Goal: Ask a question

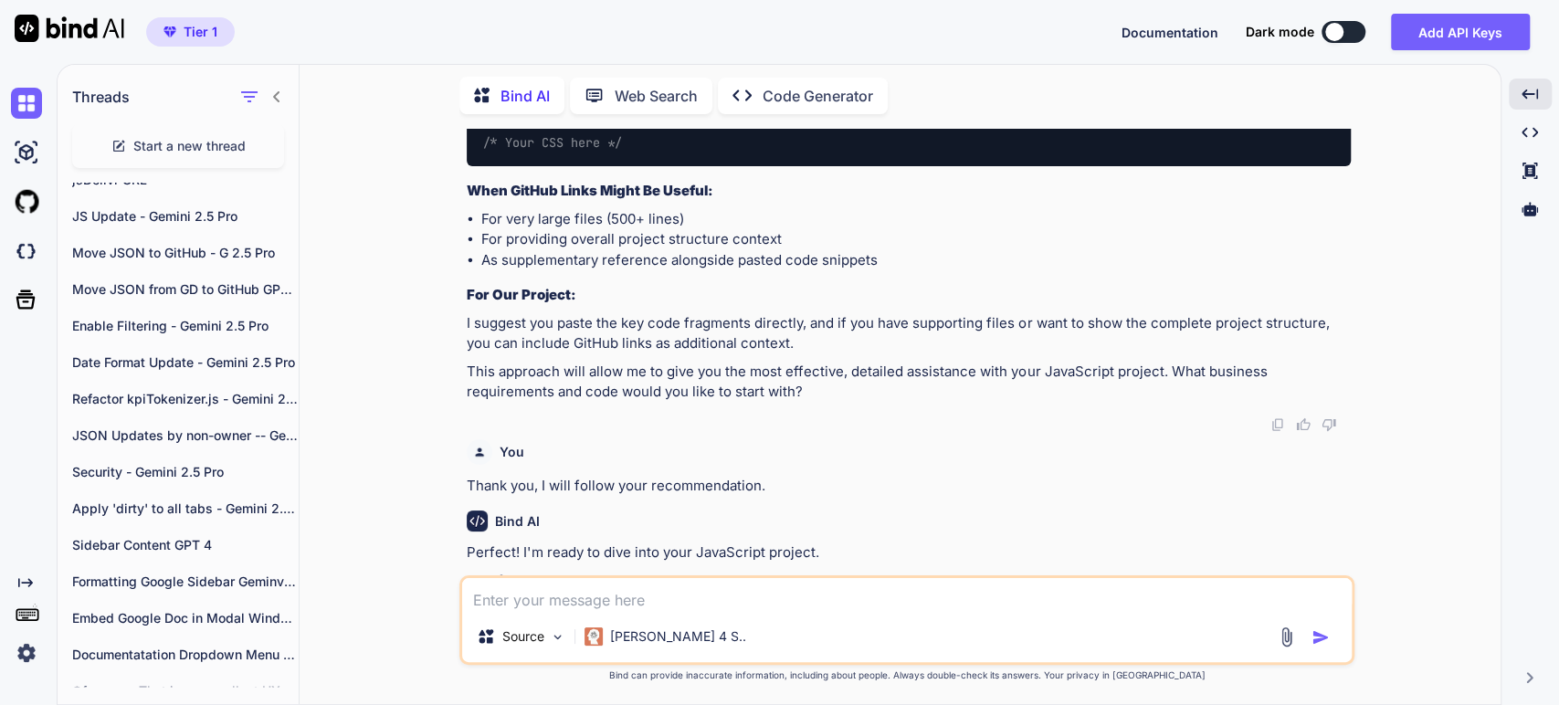
scroll to position [1584, 0]
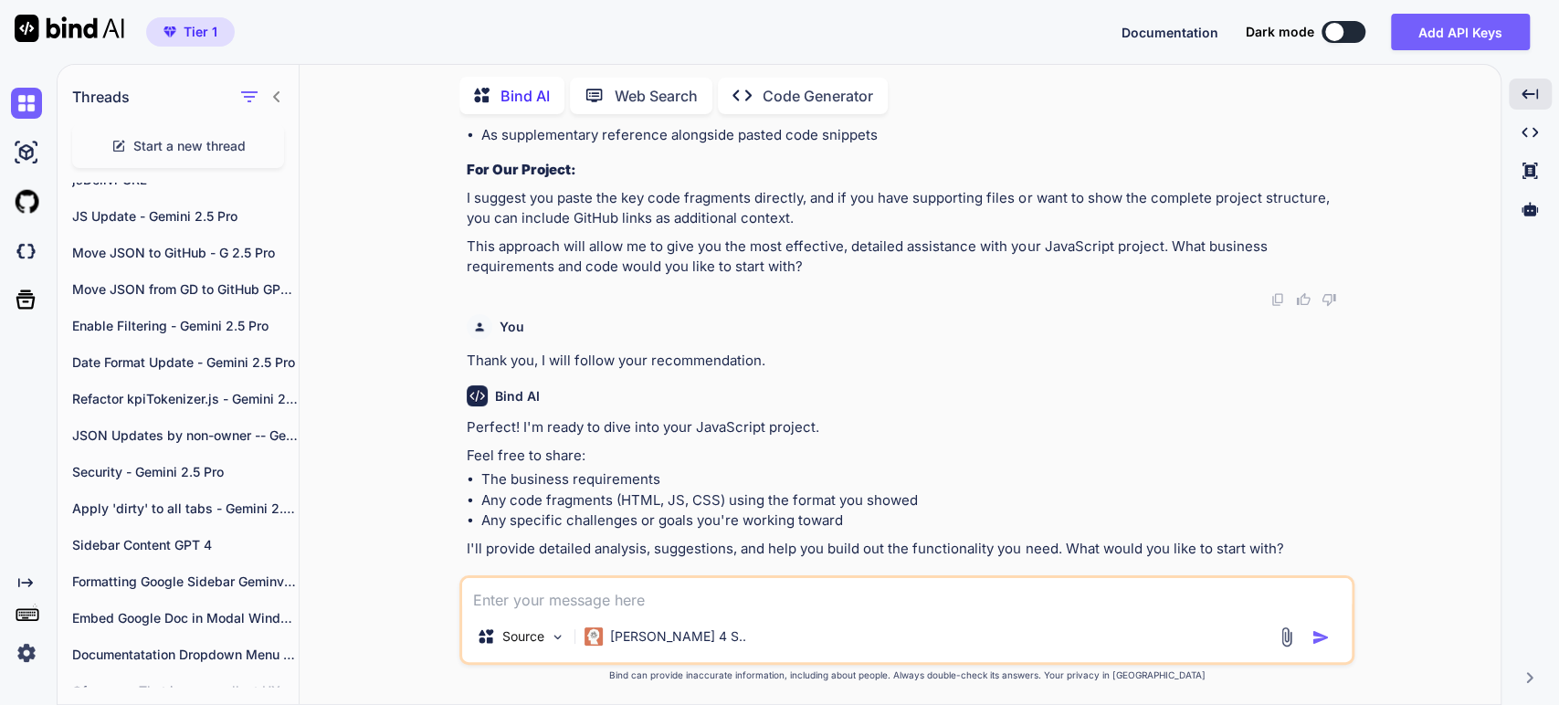
click at [522, 604] on textarea at bounding box center [907, 594] width 890 height 33
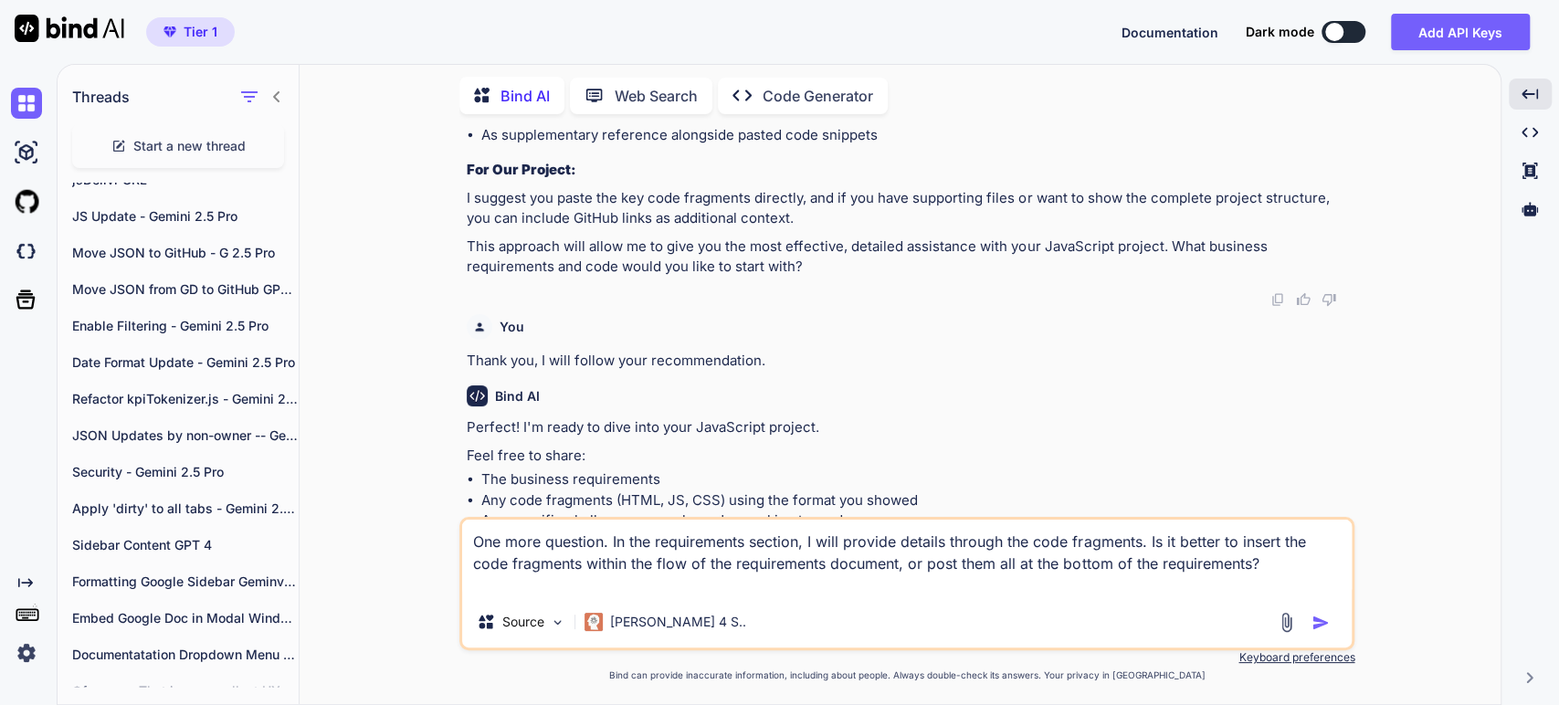
type textarea "One more question. In the requirements section, I will provide details through …"
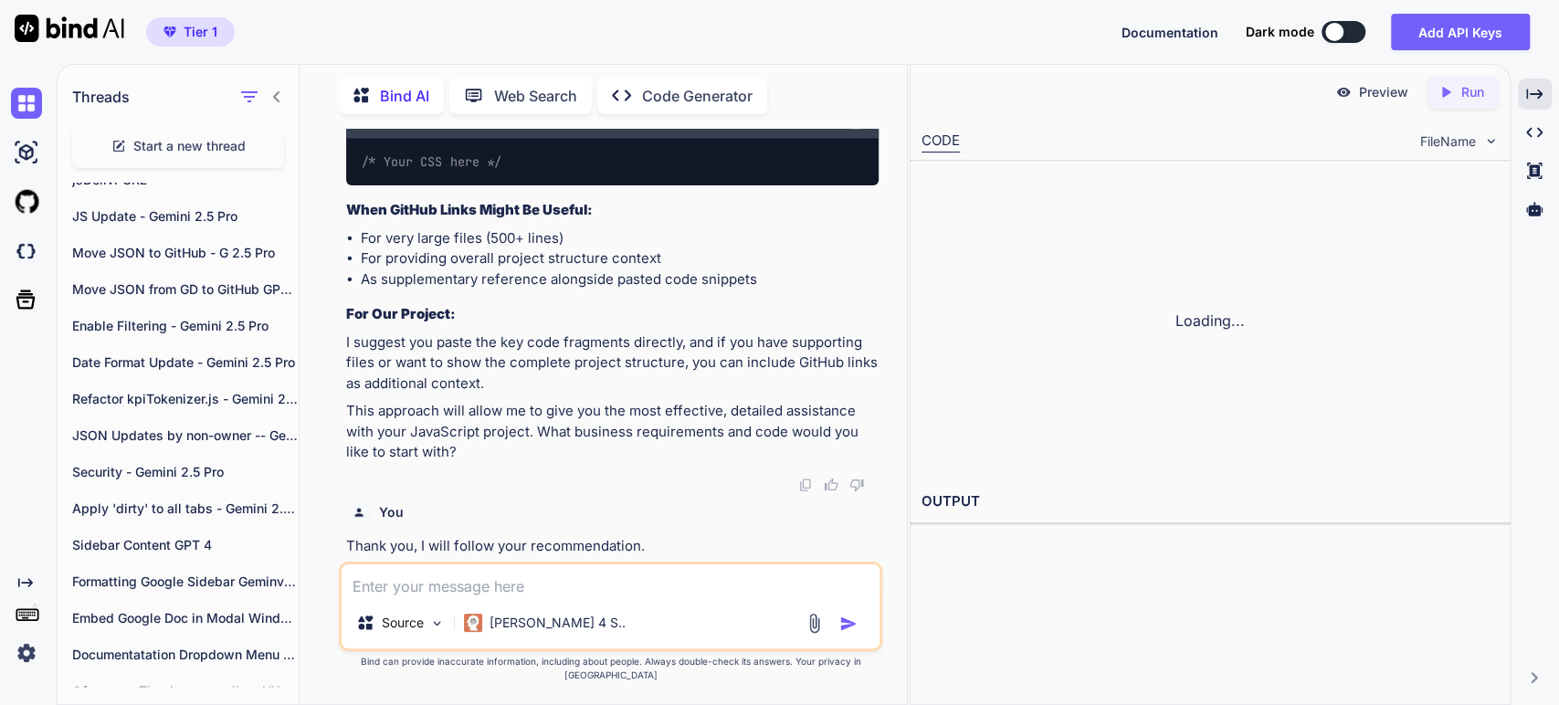
scroll to position [2802, 0]
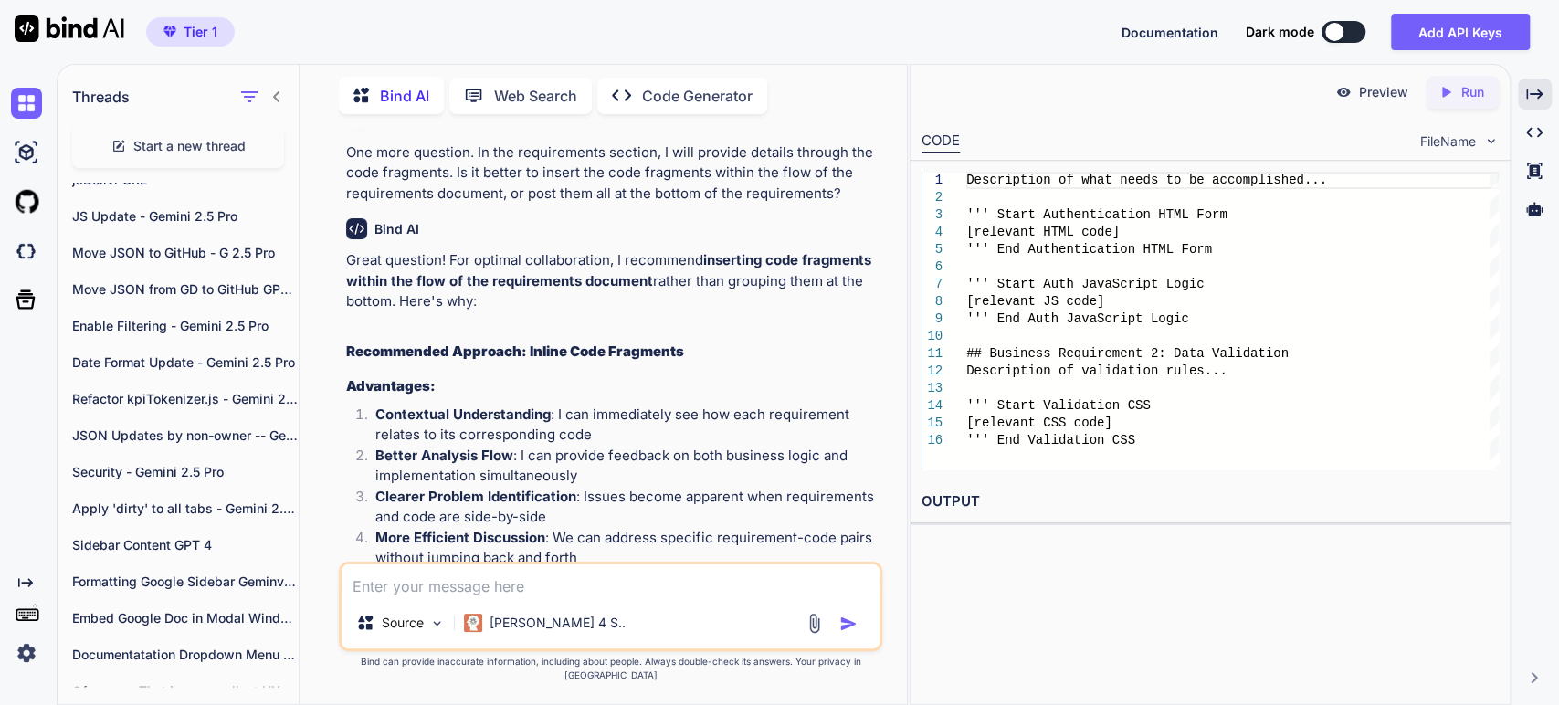
click at [641, 528] on li "More Efficient Discussion : We can address specific requirement-code pairs with…" at bounding box center [620, 548] width 518 height 41
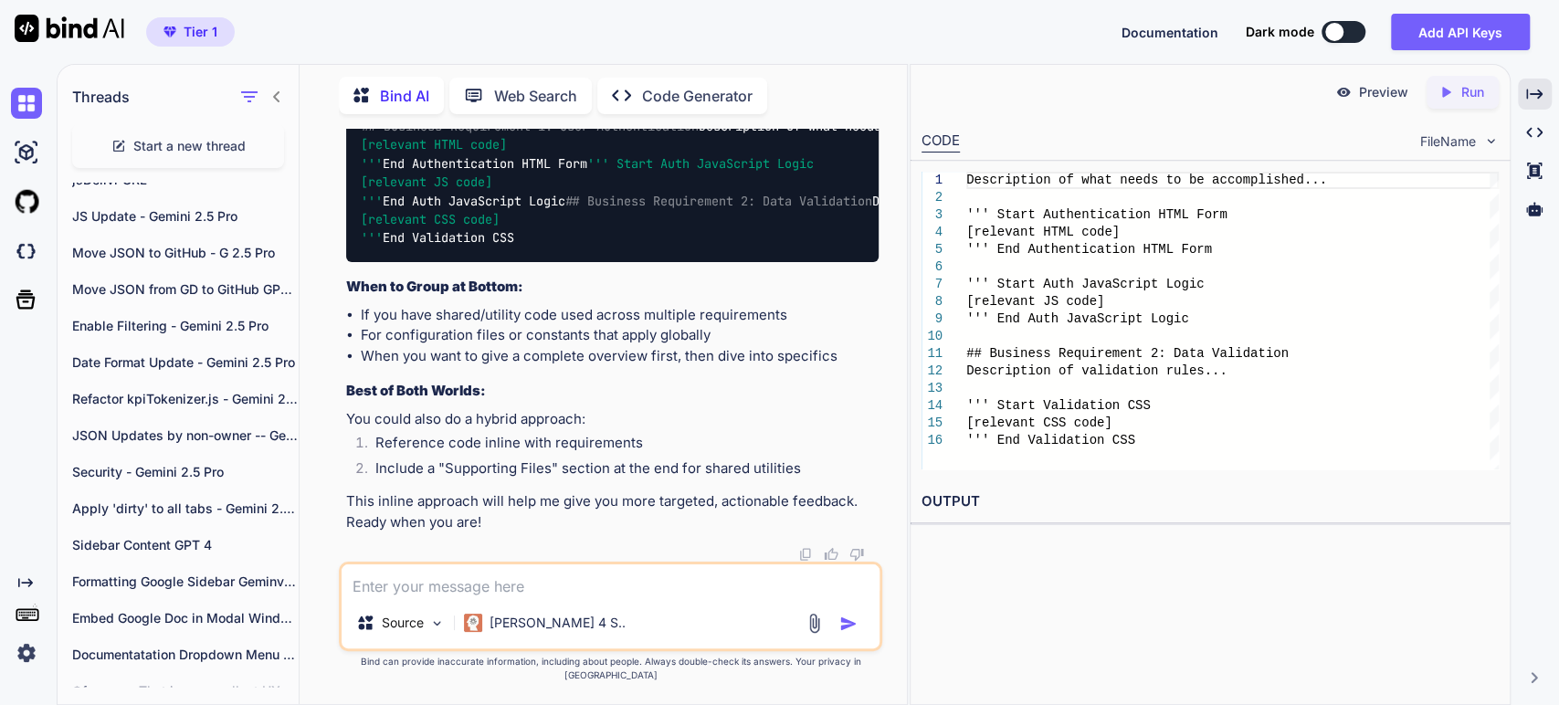
scroll to position [3472, 0]
drag, startPoint x: 417, startPoint y: 592, endPoint x: 430, endPoint y: 588, distance: 13.3
click at [418, 592] on textarea at bounding box center [611, 581] width 538 height 33
click at [1530, 95] on icon "Created with Pixso." at bounding box center [1534, 94] width 16 height 16
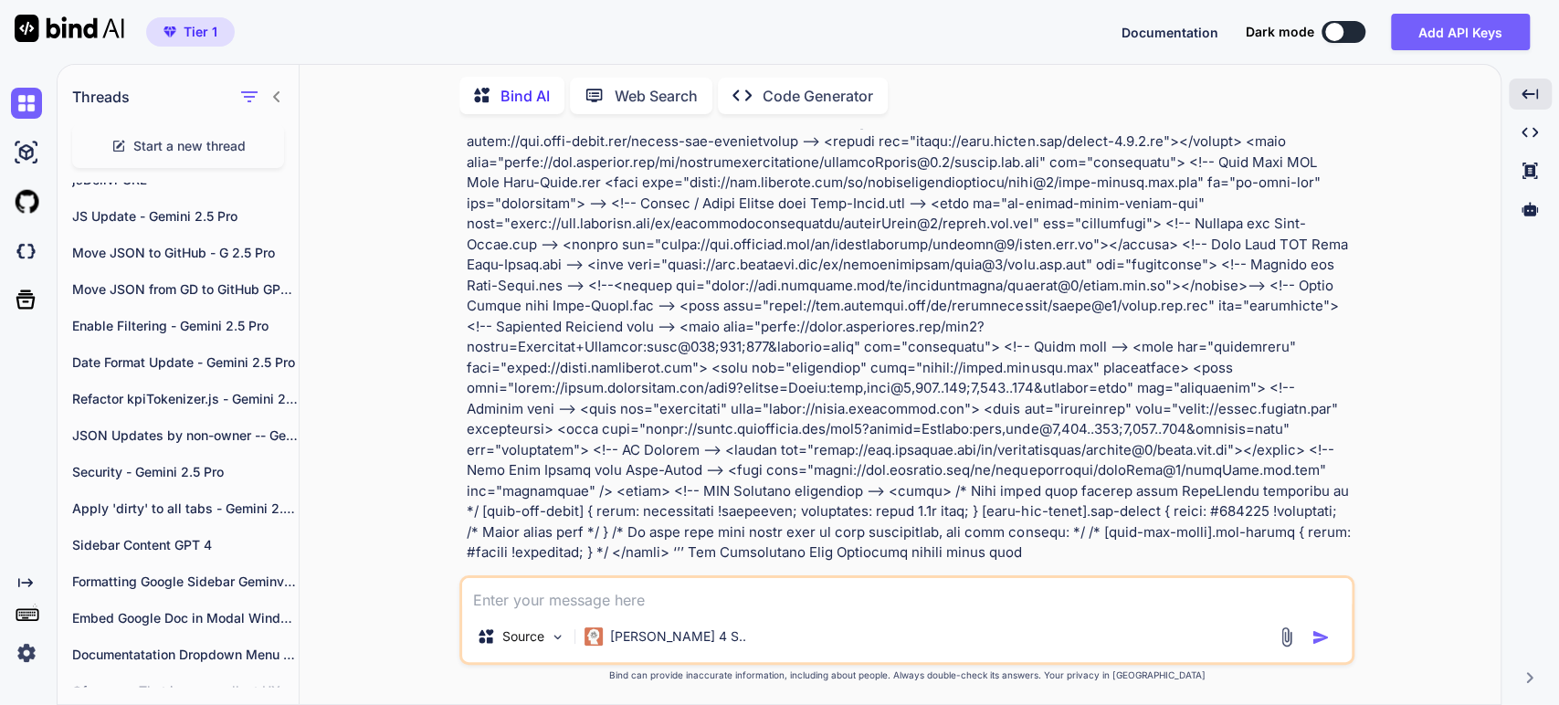
scroll to position [507, 0]
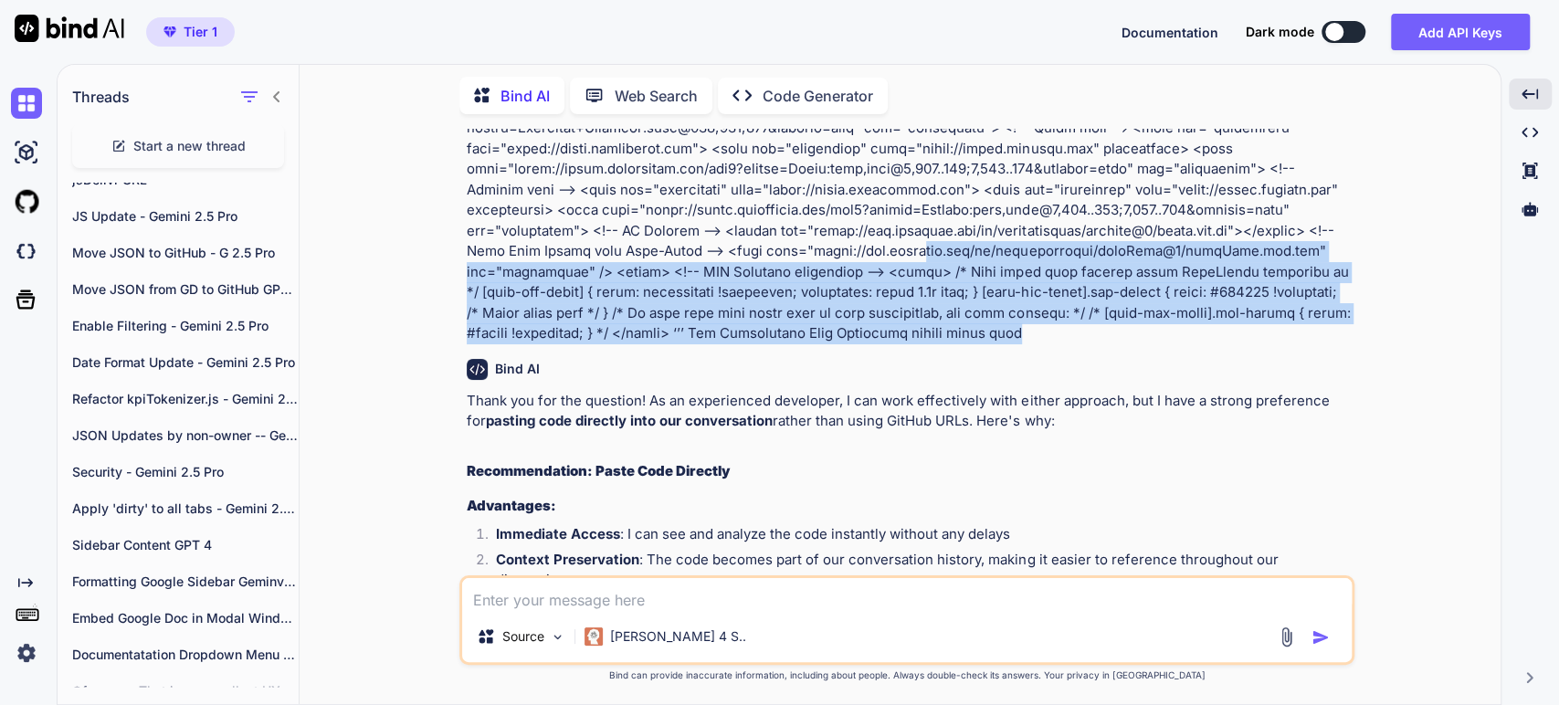
drag, startPoint x: 698, startPoint y: 337, endPoint x: 607, endPoint y: 254, distance: 123.5
click at [610, 254] on p at bounding box center [909, 5] width 884 height 679
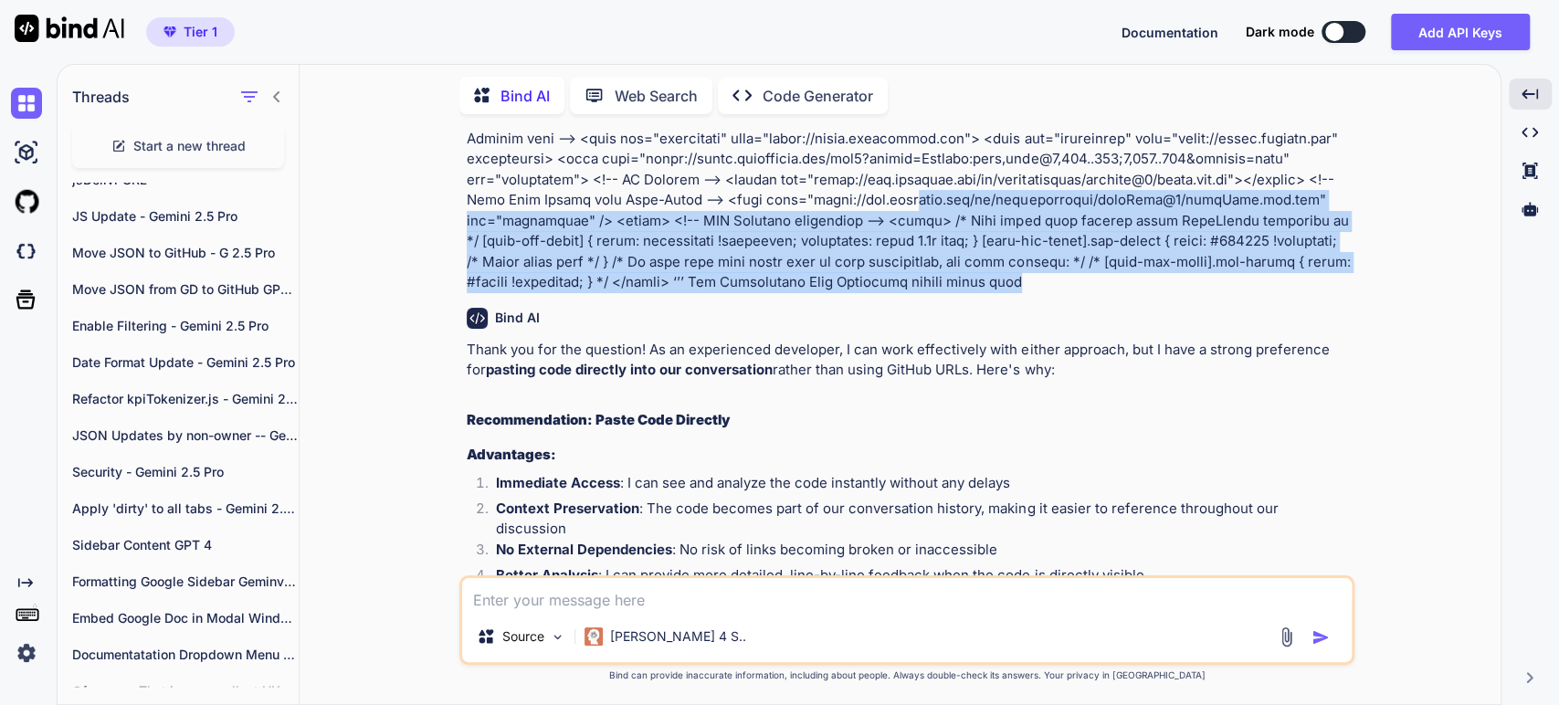
scroll to position [608, 0]
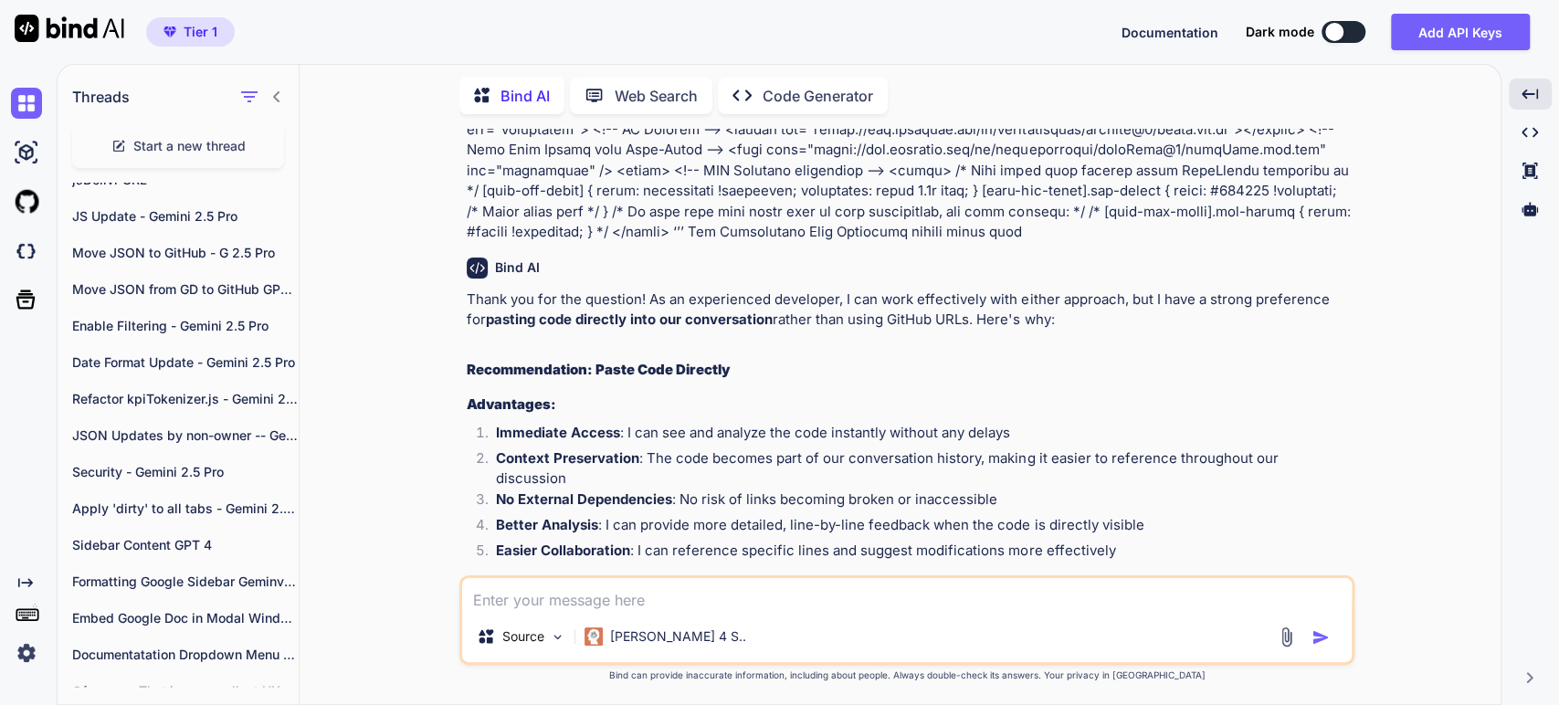
click at [625, 290] on p "Thank you for the question! As an experienced developer, I can work effectively…" at bounding box center [909, 310] width 884 height 41
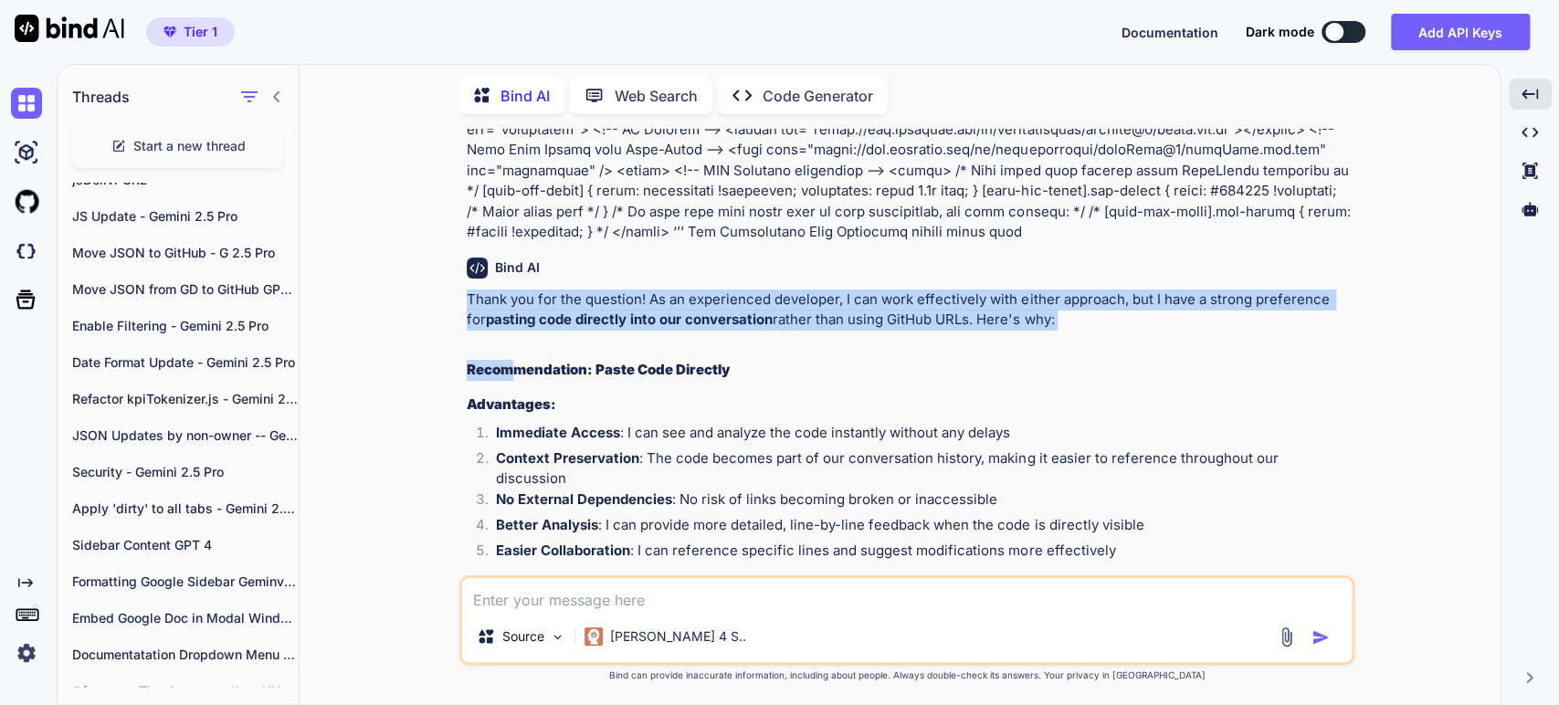
drag, startPoint x: 467, startPoint y: 296, endPoint x: 512, endPoint y: 378, distance: 93.6
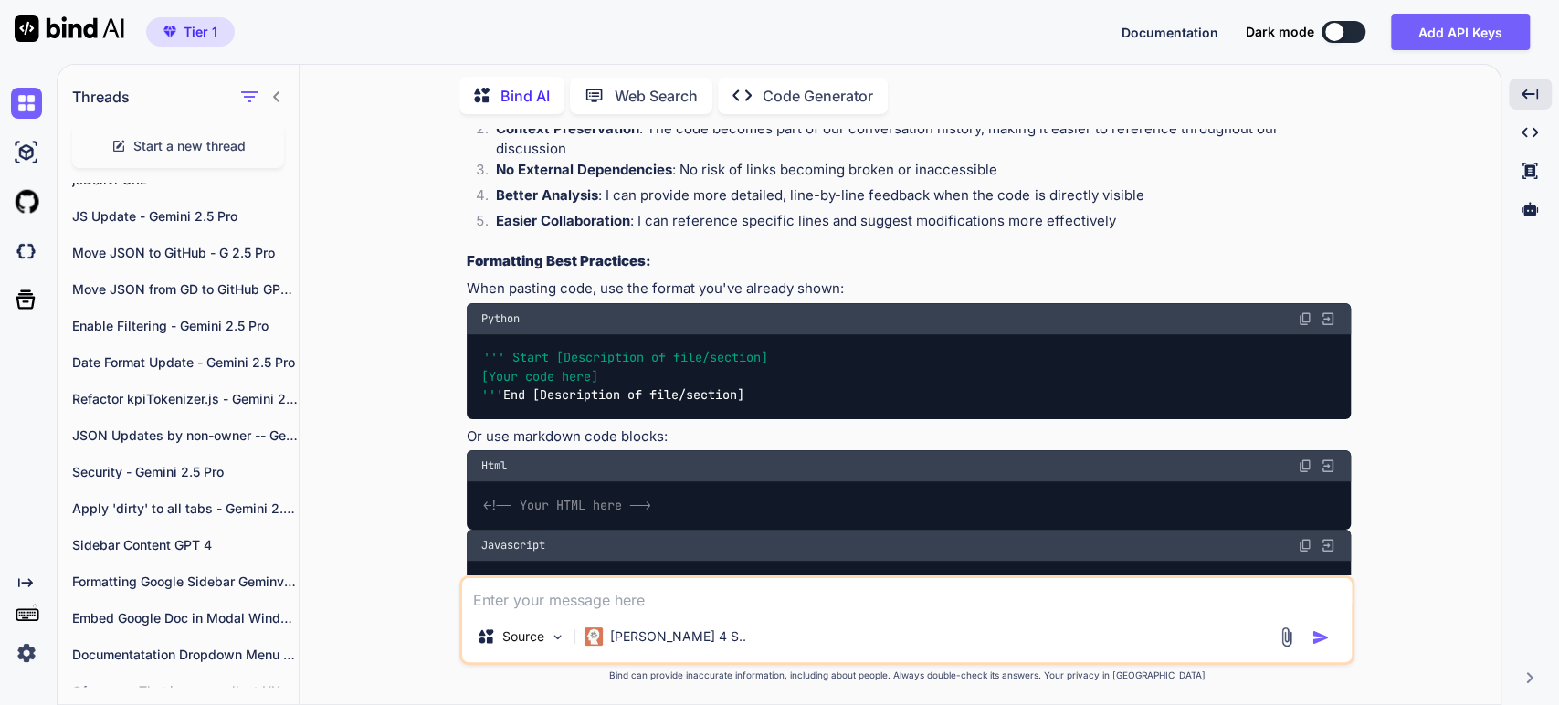
scroll to position [1015, 0]
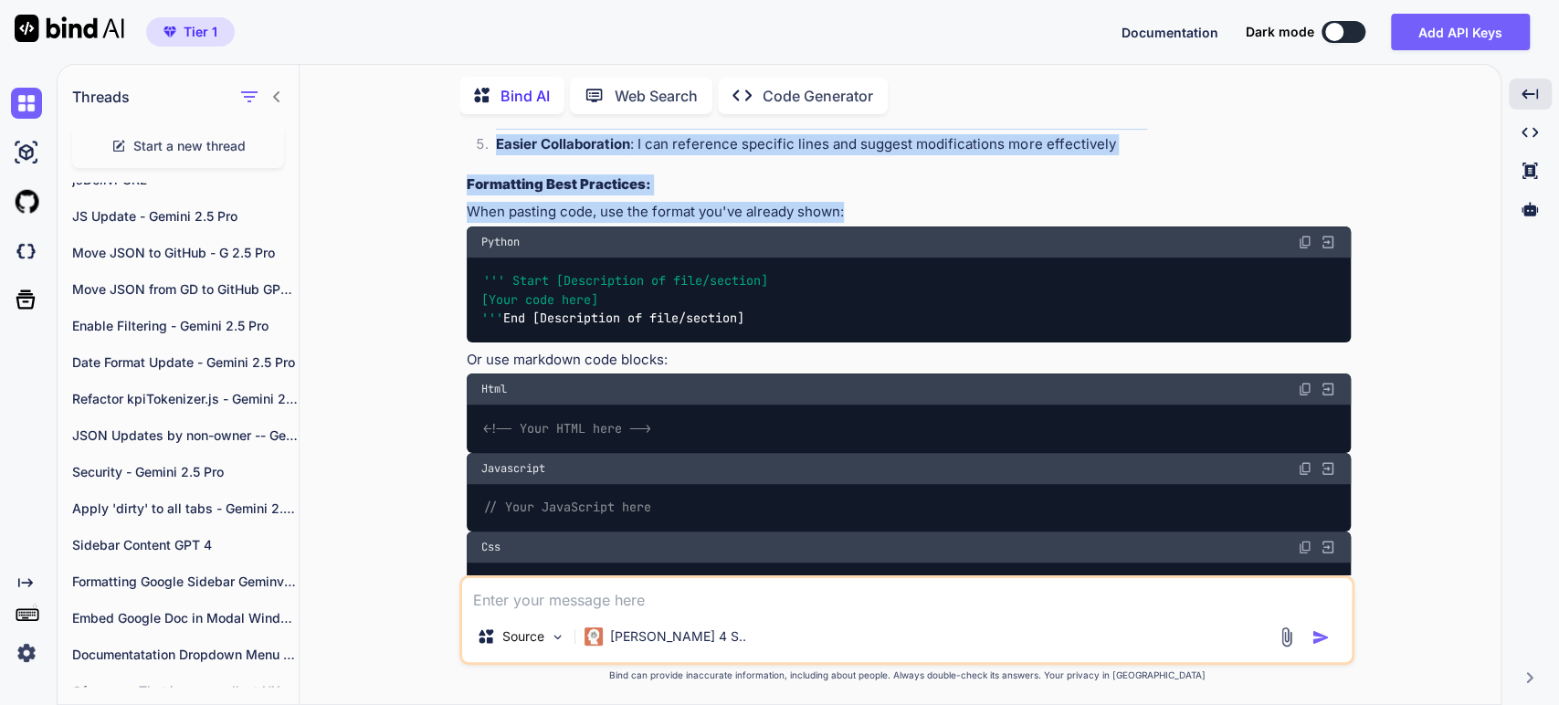
click at [890, 184] on div "Thank you for the question! As an experienced developer, I can work effectively…" at bounding box center [909, 365] width 884 height 964
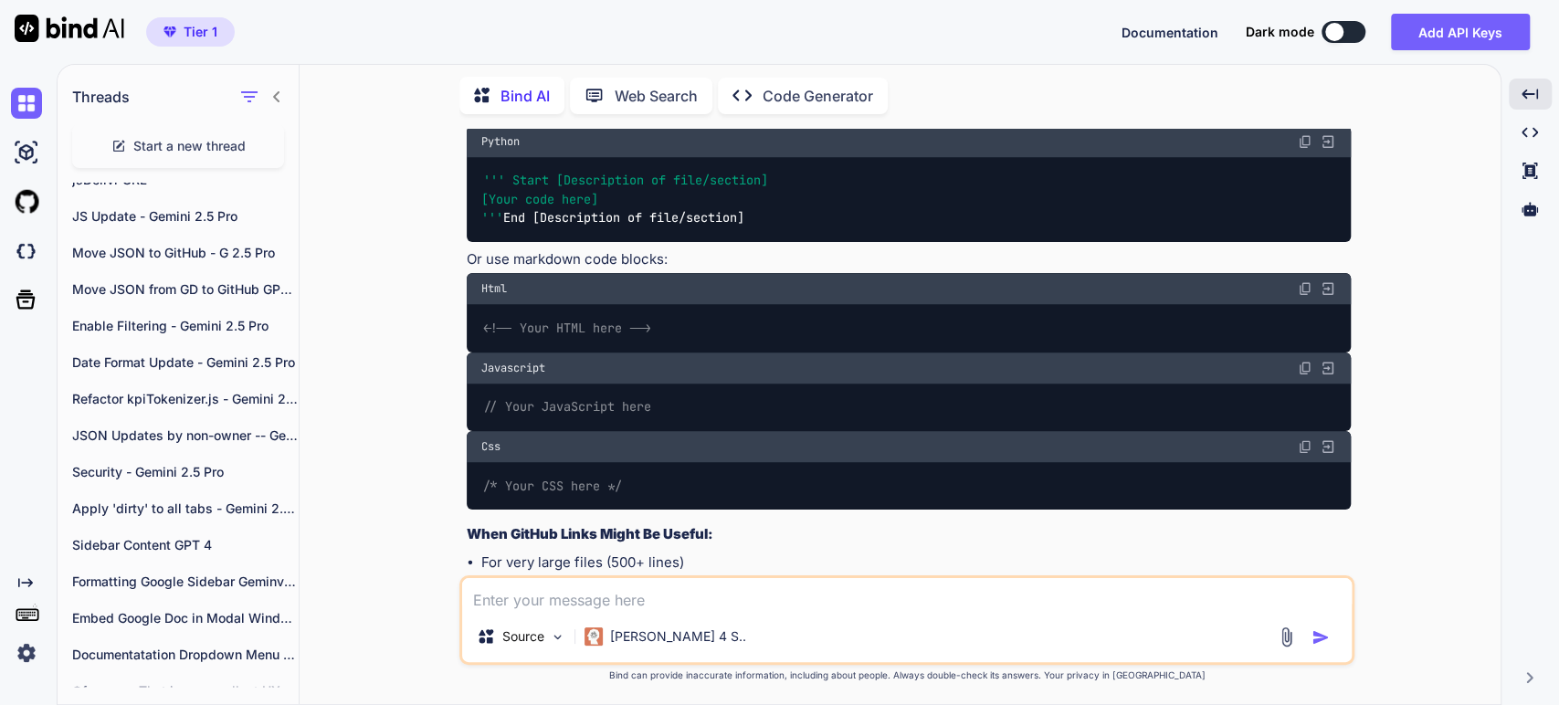
scroll to position [1116, 0]
click at [1381, 239] on div "You Bind AI Thank you for the question! As an experienced developer, I can work…" at bounding box center [907, 416] width 1187 height 575
click at [1077, 100] on div "Bind AI Web Search Created with Pixso. Code Generator" at bounding box center [906, 95] width 895 height 52
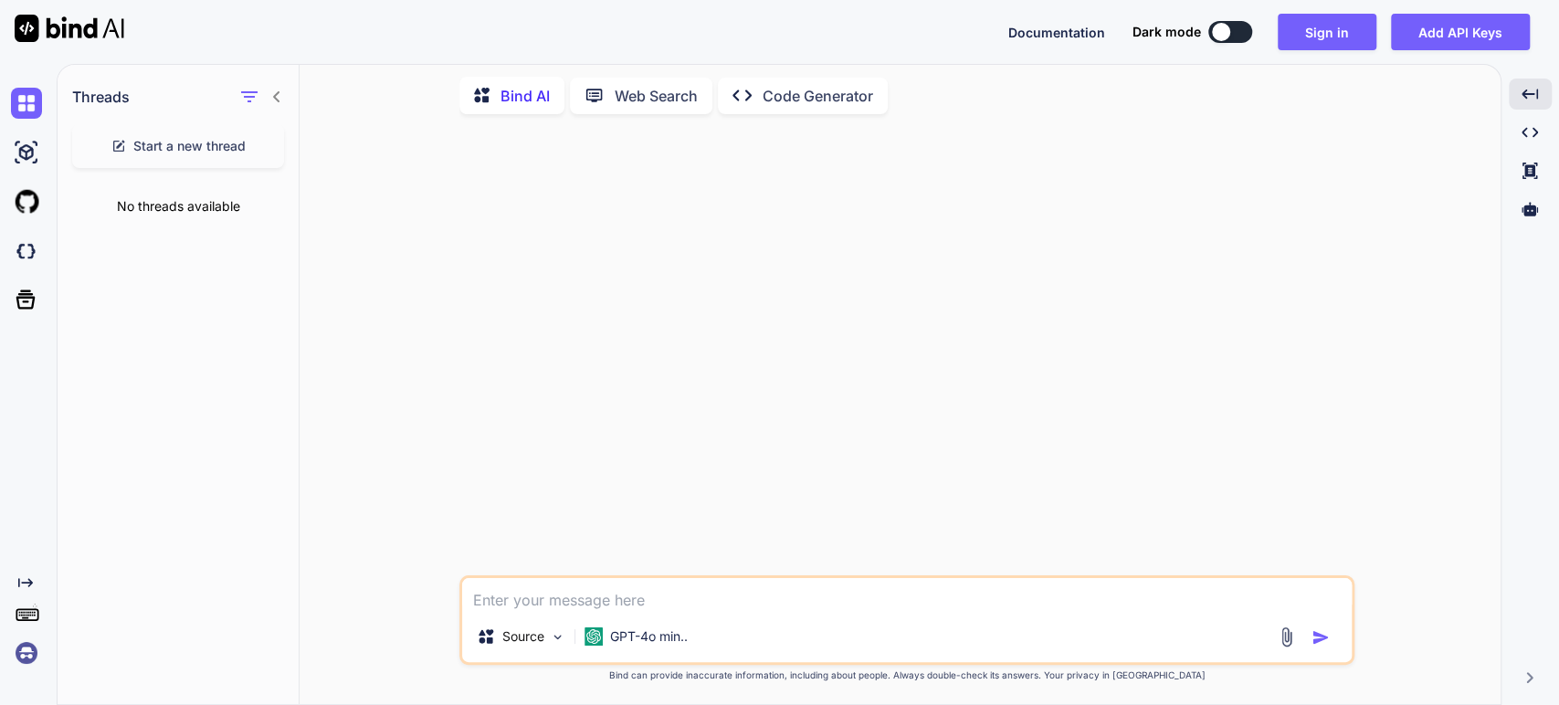
scroll to position [0, 0]
